Goal: Check status

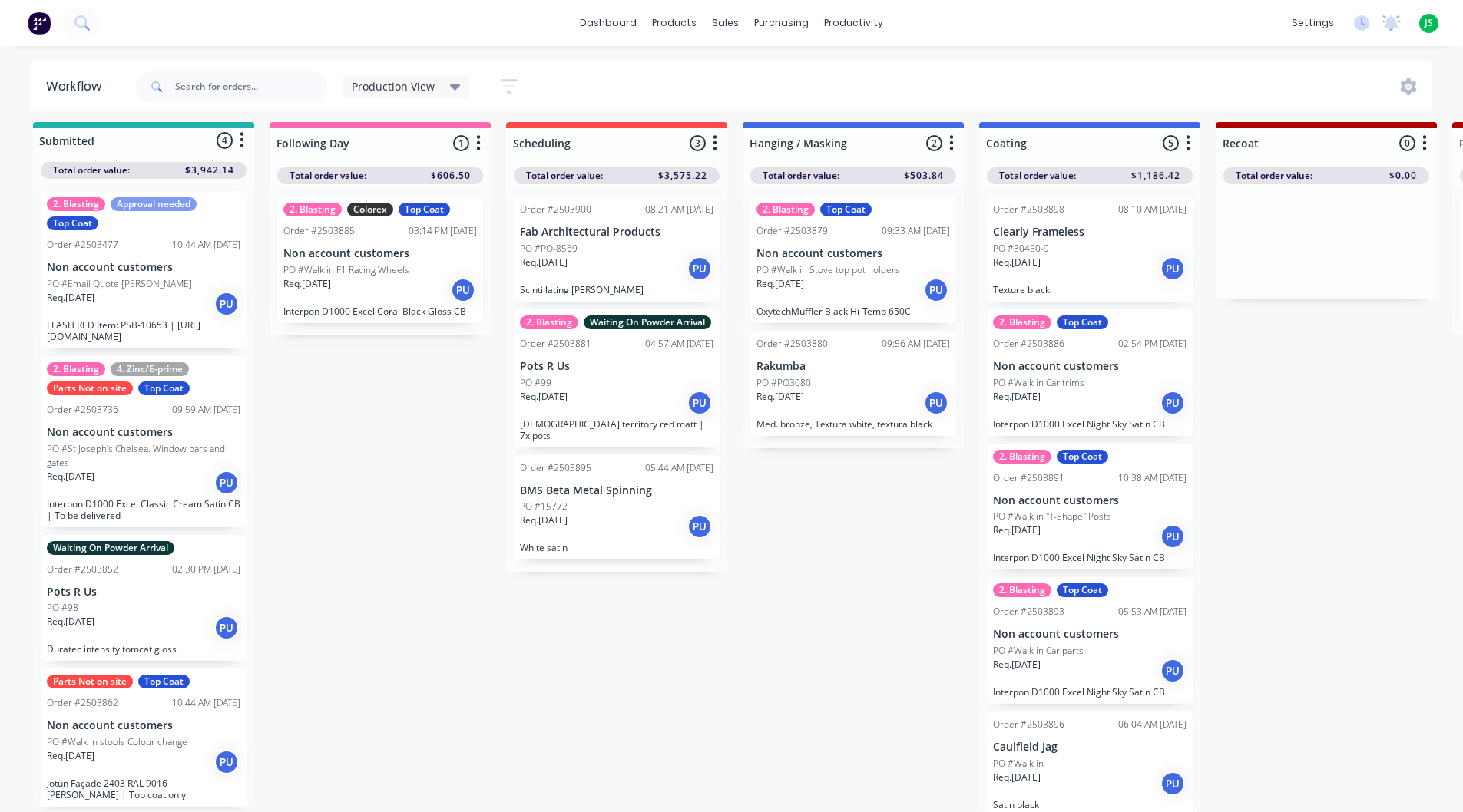
scroll to position [1, 0]
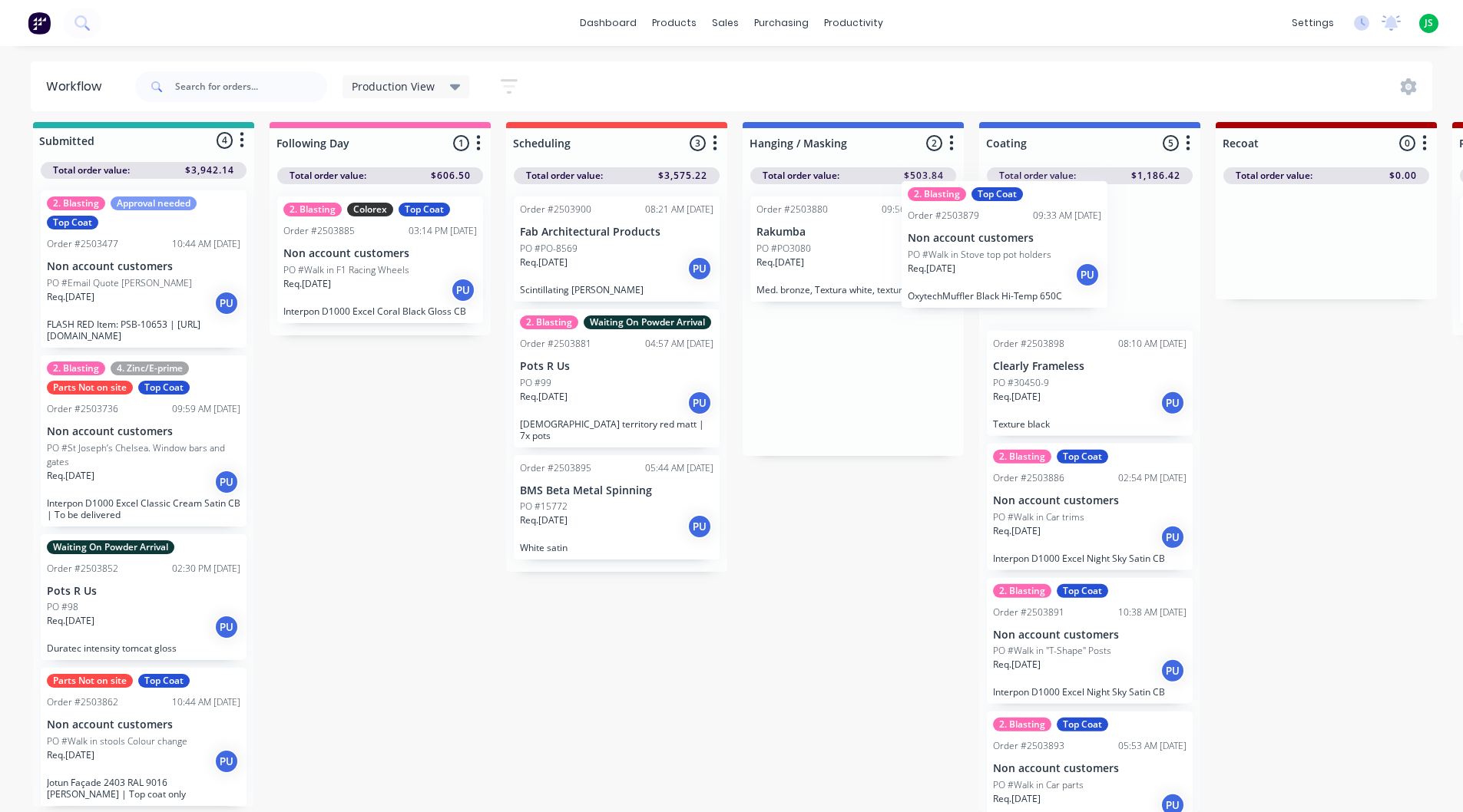
drag, startPoint x: 860, startPoint y: 274, endPoint x: 1062, endPoint y: 269, distance: 202.1
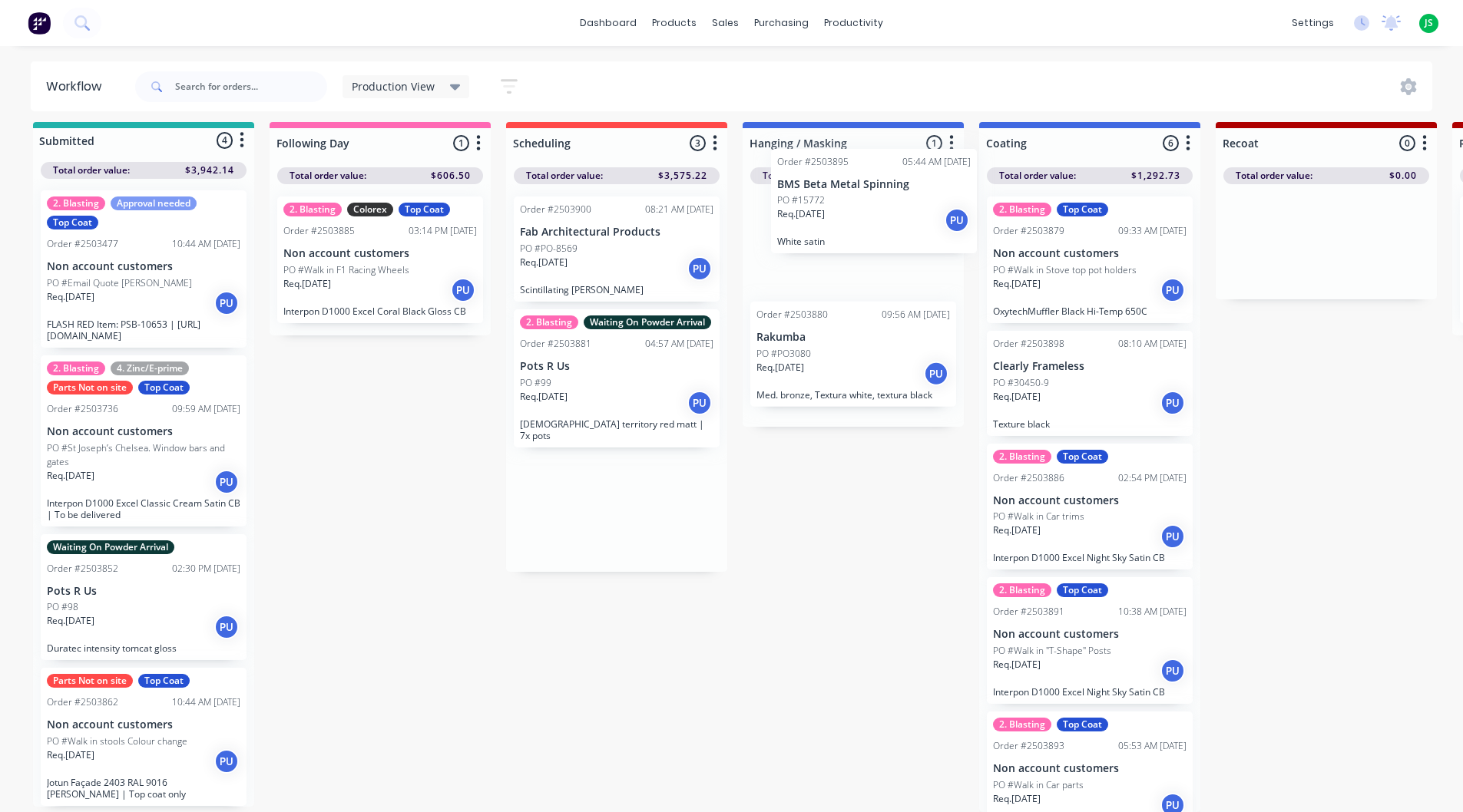
drag, startPoint x: 640, startPoint y: 476, endPoint x: 911, endPoint y: 184, distance: 398.4
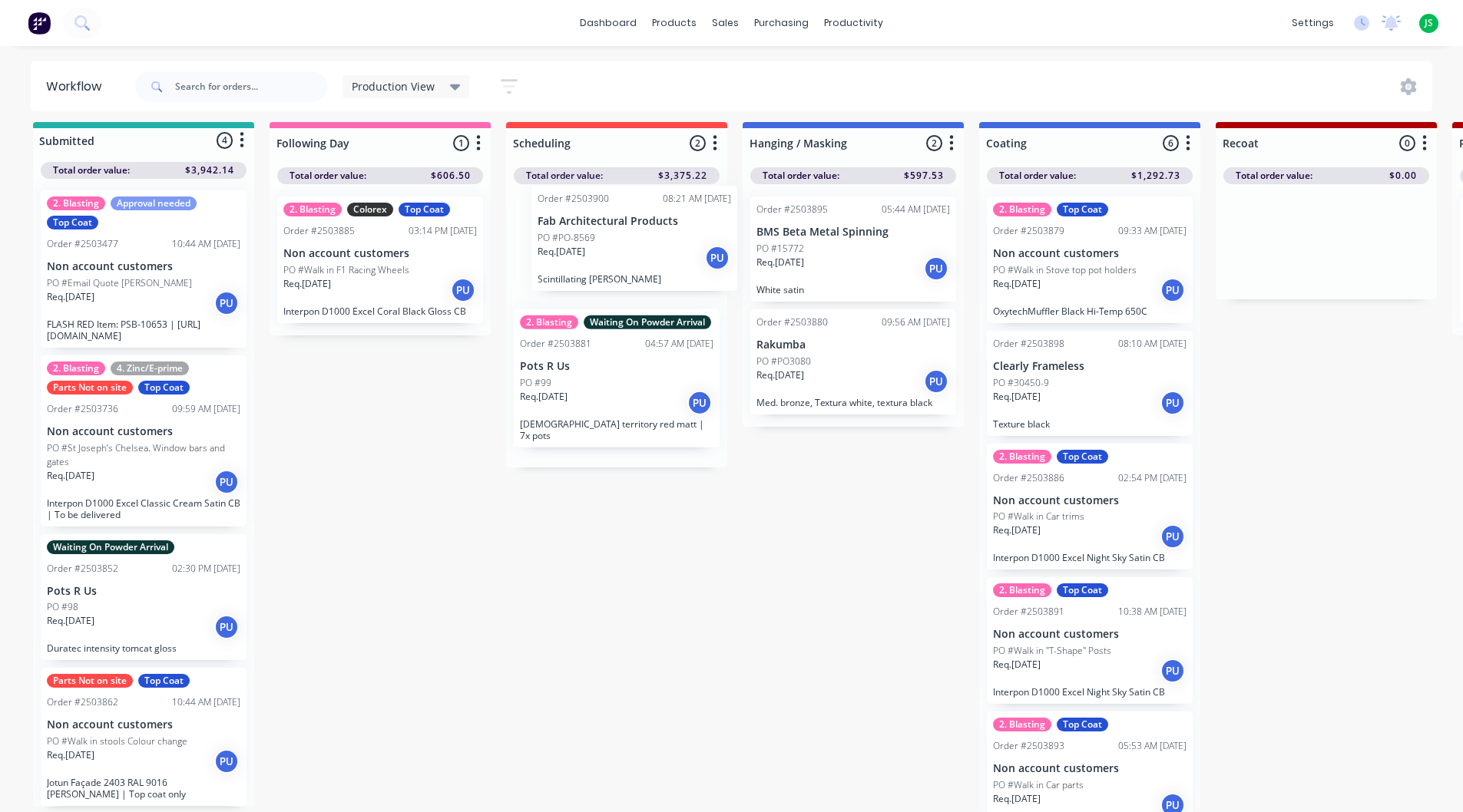
drag, startPoint x: 608, startPoint y: 260, endPoint x: 638, endPoint y: 247, distance: 32.7
click at [638, 247] on div "Order #2503900 08:21 AM 25/08/25 Fab Architectural Products PO #PO-8569 Req. 25…" at bounding box center [617, 325] width 221 height 283
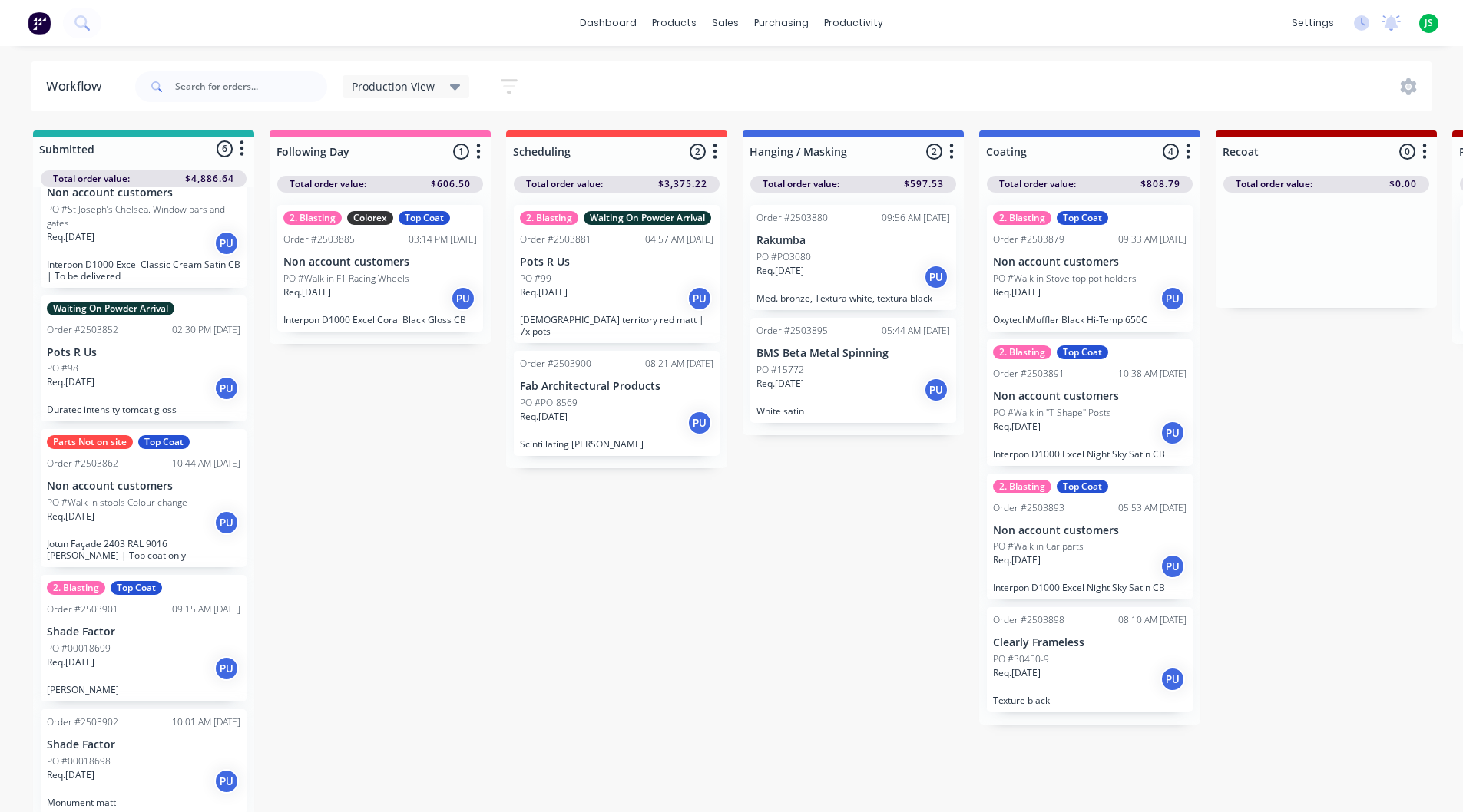
scroll to position [20, 0]
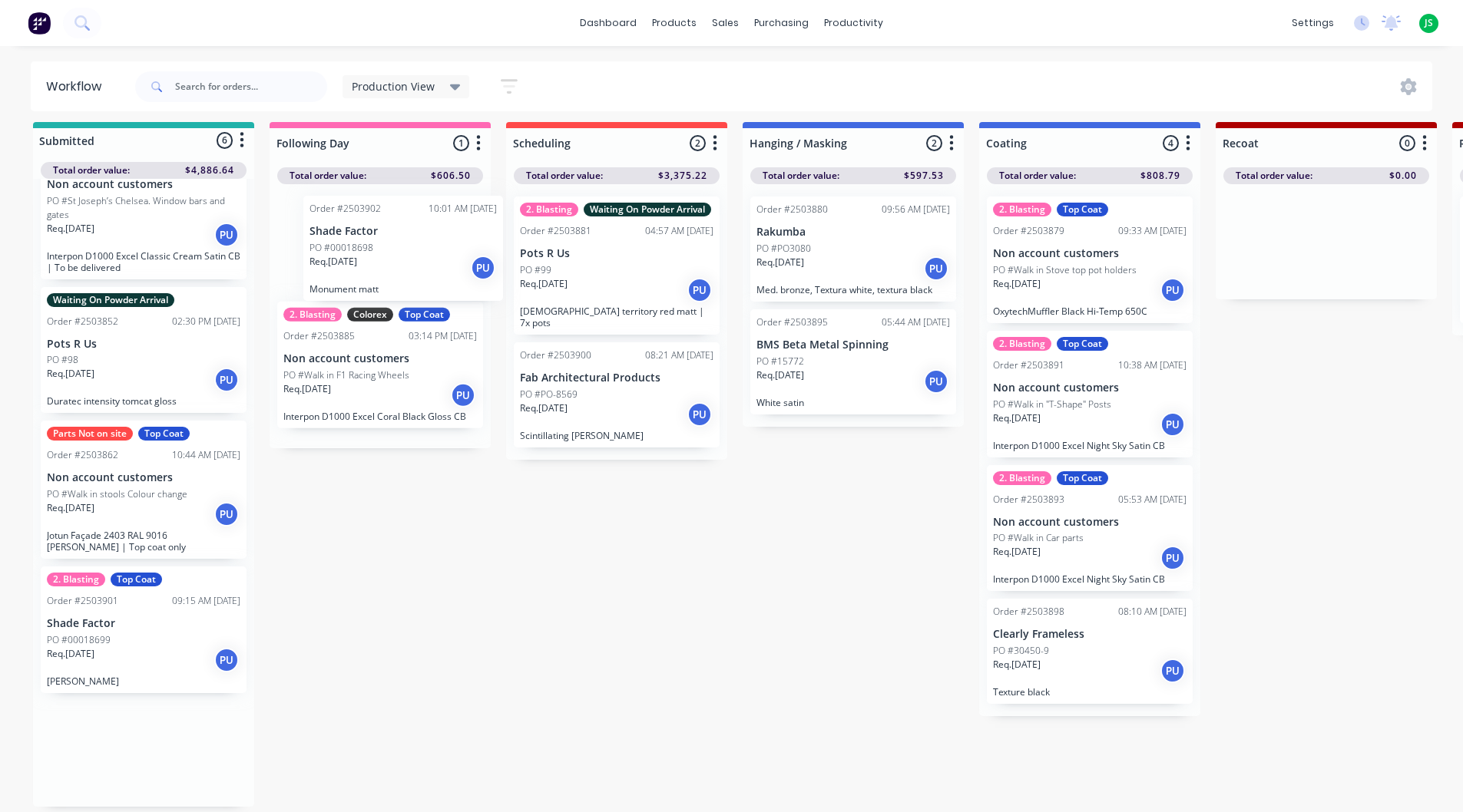
drag, startPoint x: 117, startPoint y: 730, endPoint x: 335, endPoint y: 290, distance: 491.0
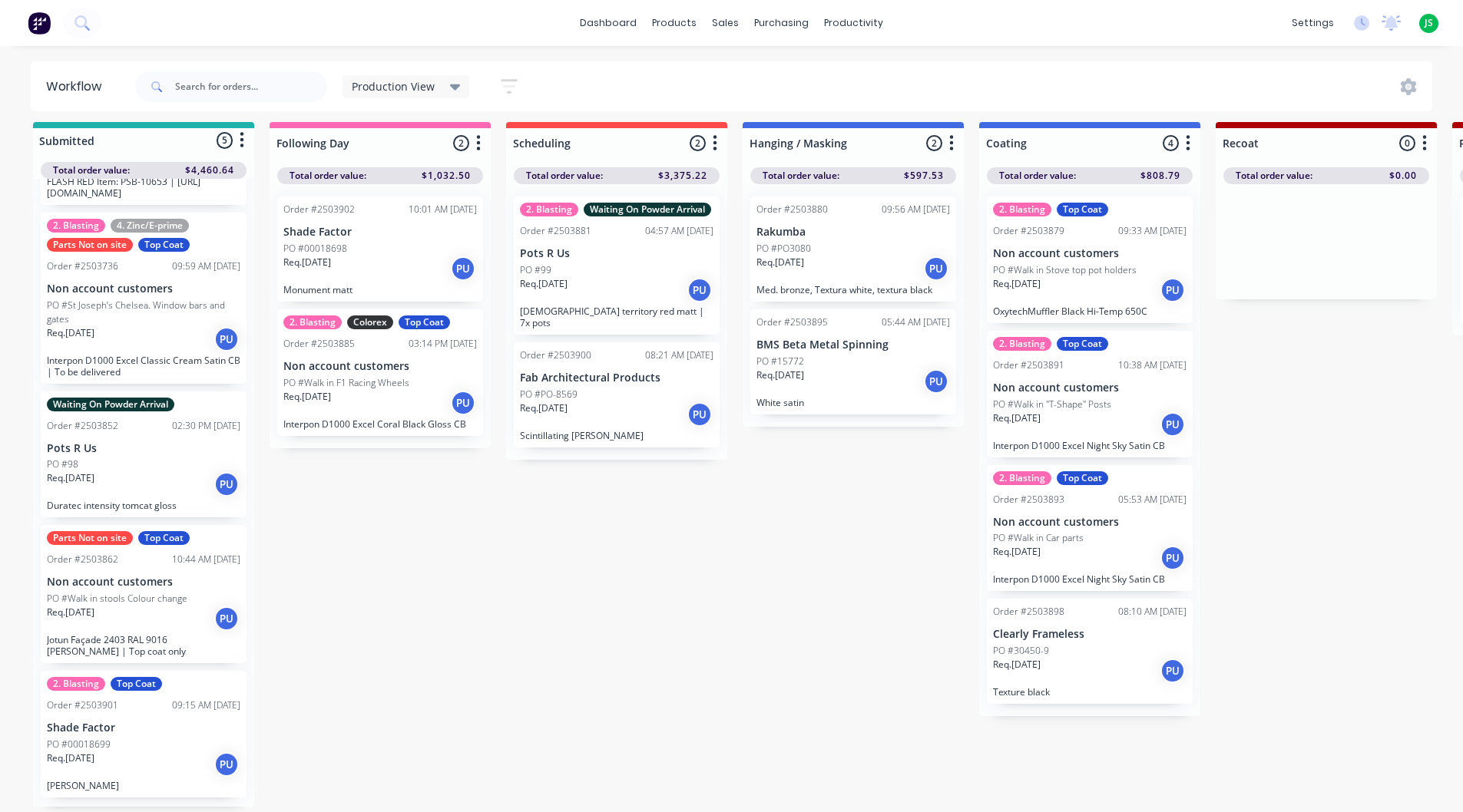
scroll to position [135, 0]
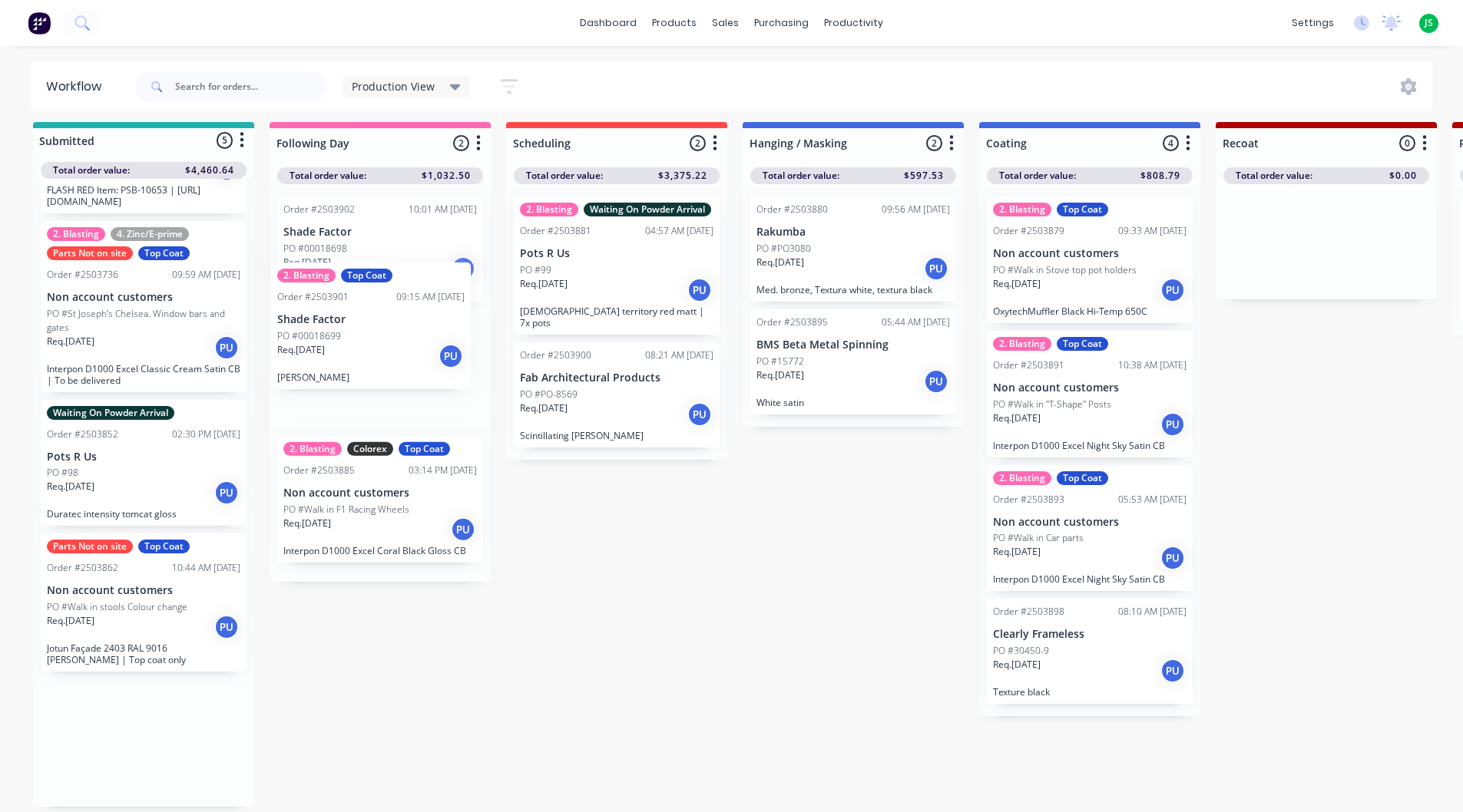
drag, startPoint x: 112, startPoint y: 701, endPoint x: 350, endPoint y: 297, distance: 468.9
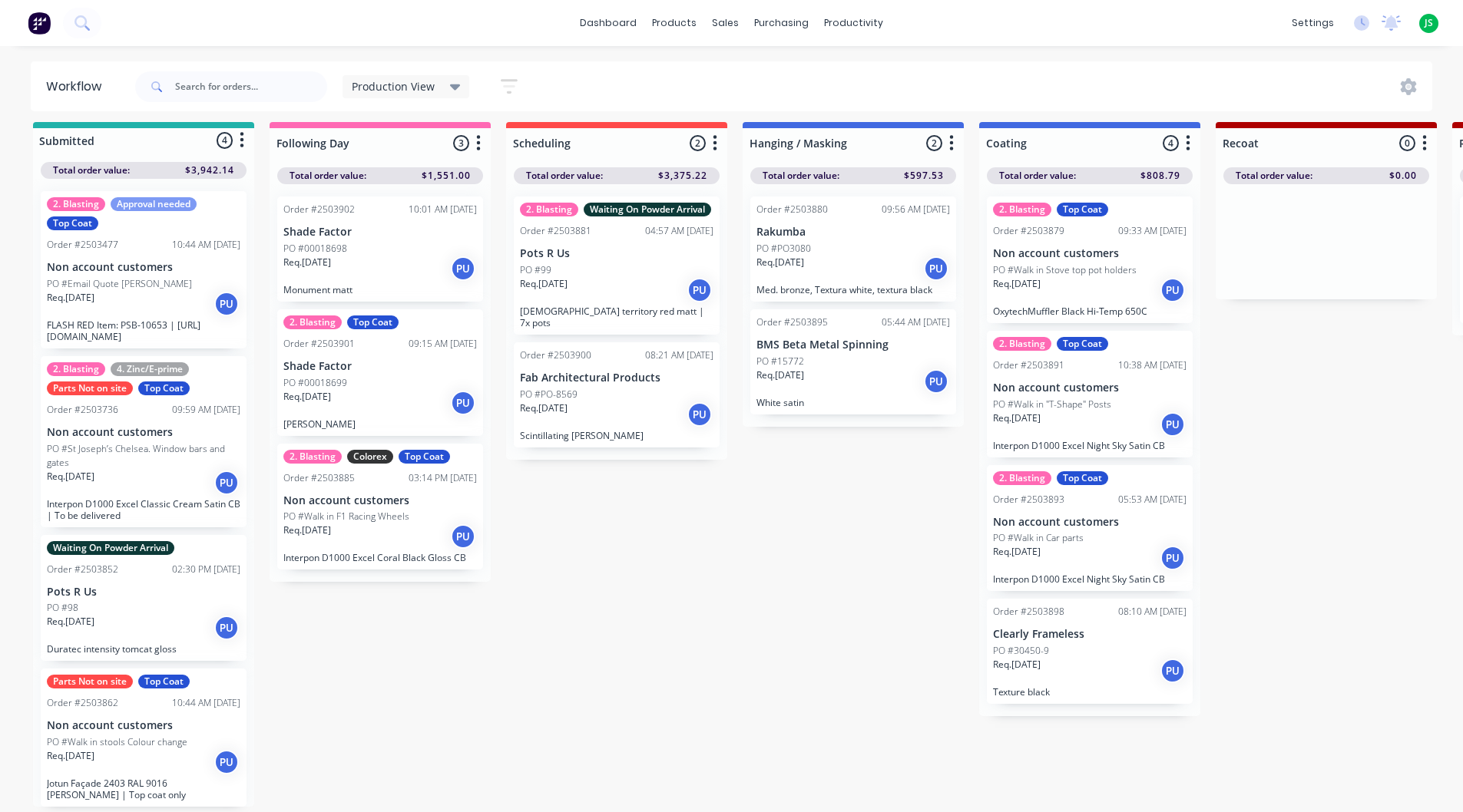
scroll to position [1, 0]
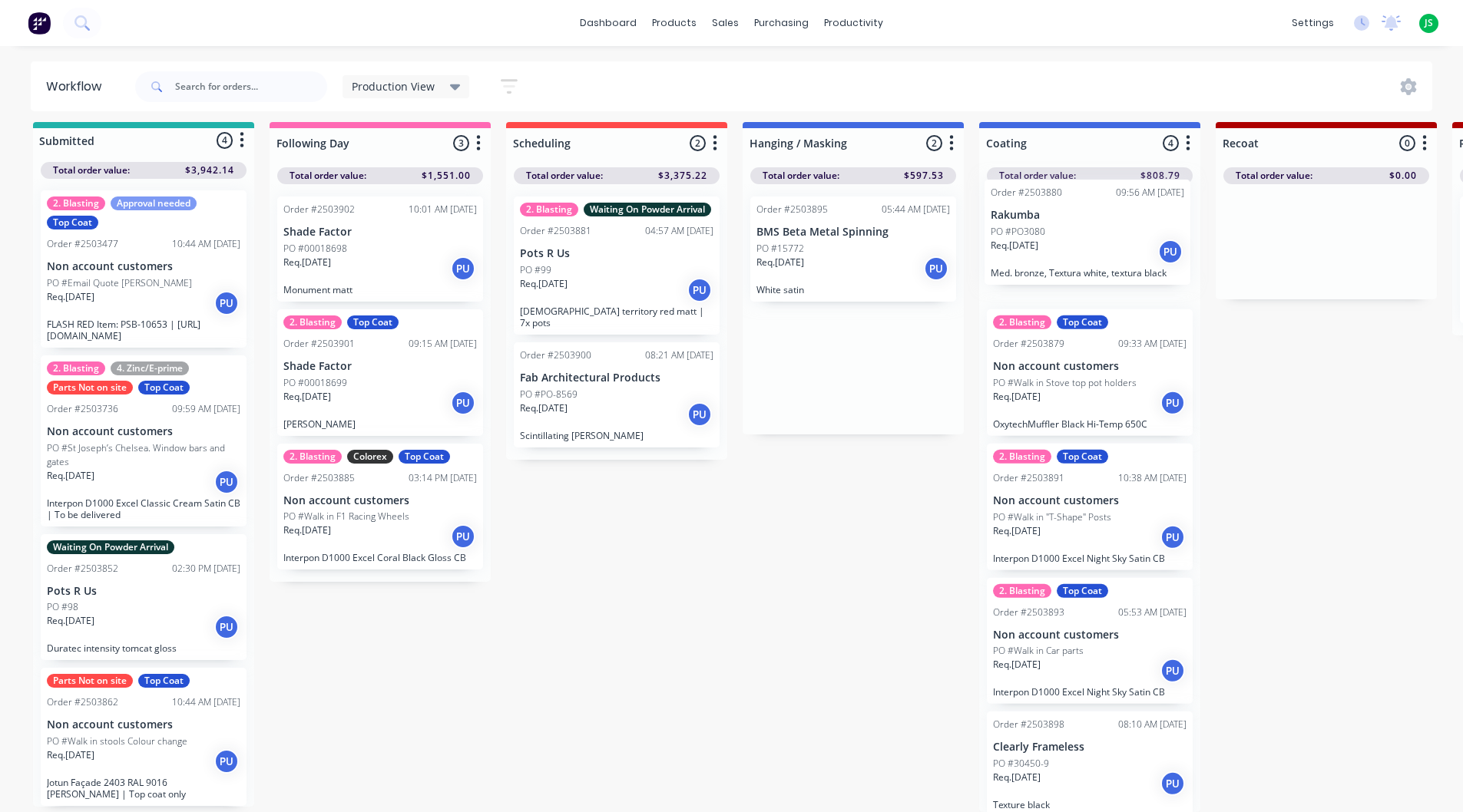
drag, startPoint x: 839, startPoint y: 243, endPoint x: 1077, endPoint y: 240, distance: 238.0
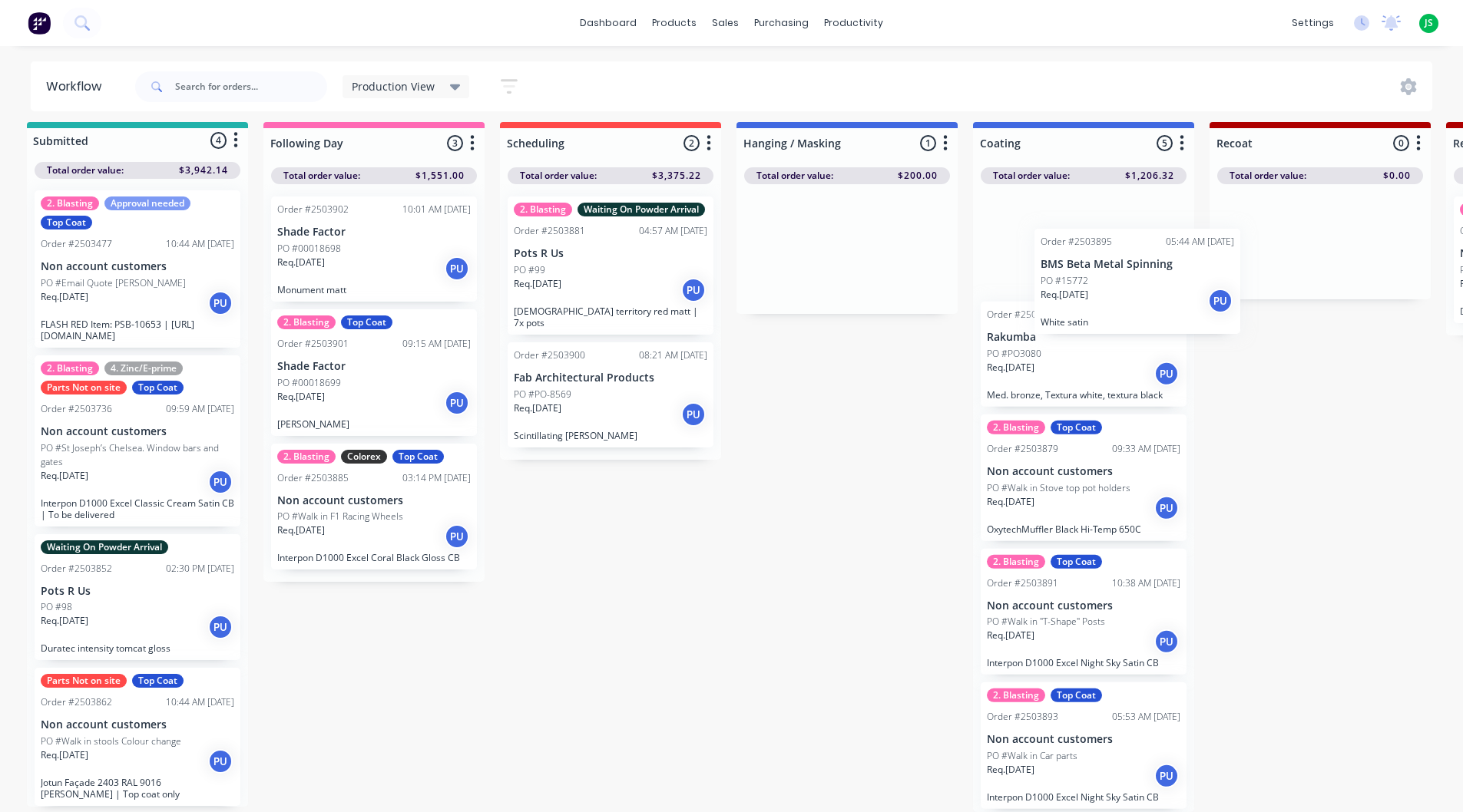
scroll to position [20, 16]
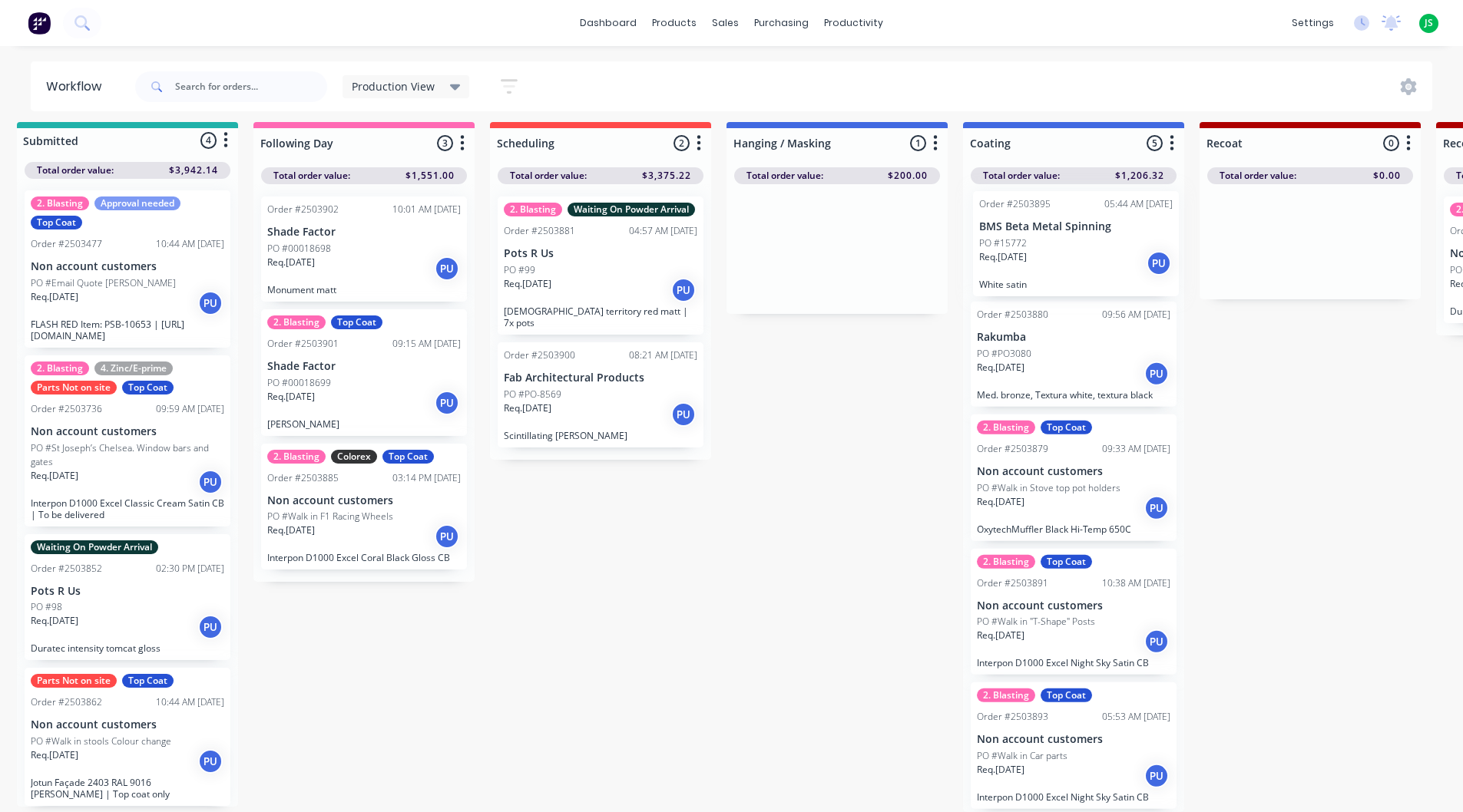
drag, startPoint x: 792, startPoint y: 240, endPoint x: 1017, endPoint y: 250, distance: 225.2
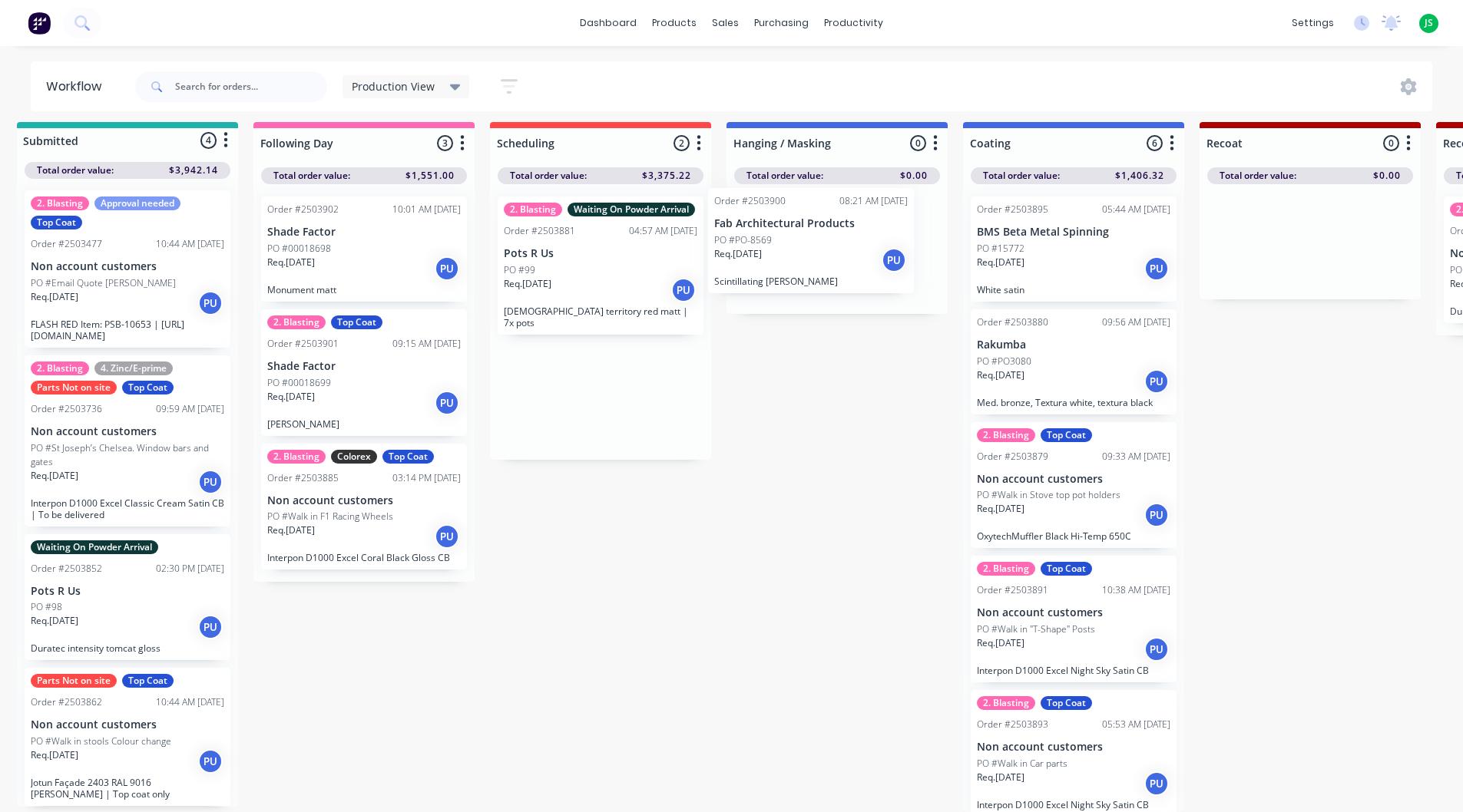
drag, startPoint x: 607, startPoint y: 396, endPoint x: 823, endPoint y: 263, distance: 253.7
